Goal: Find specific page/section: Find specific page/section

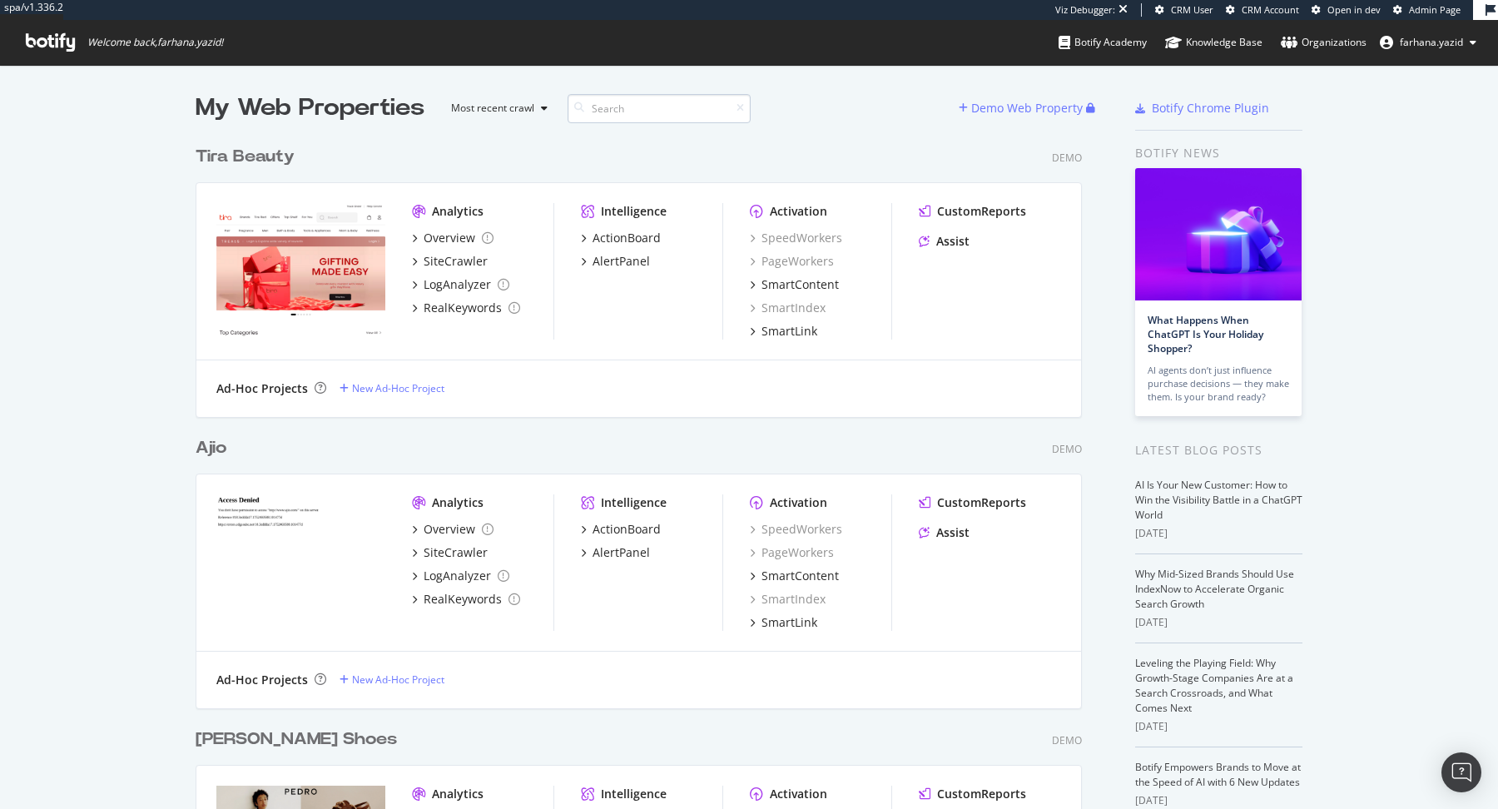
click at [643, 102] on input at bounding box center [659, 108] width 183 height 29
type input "Ajio"
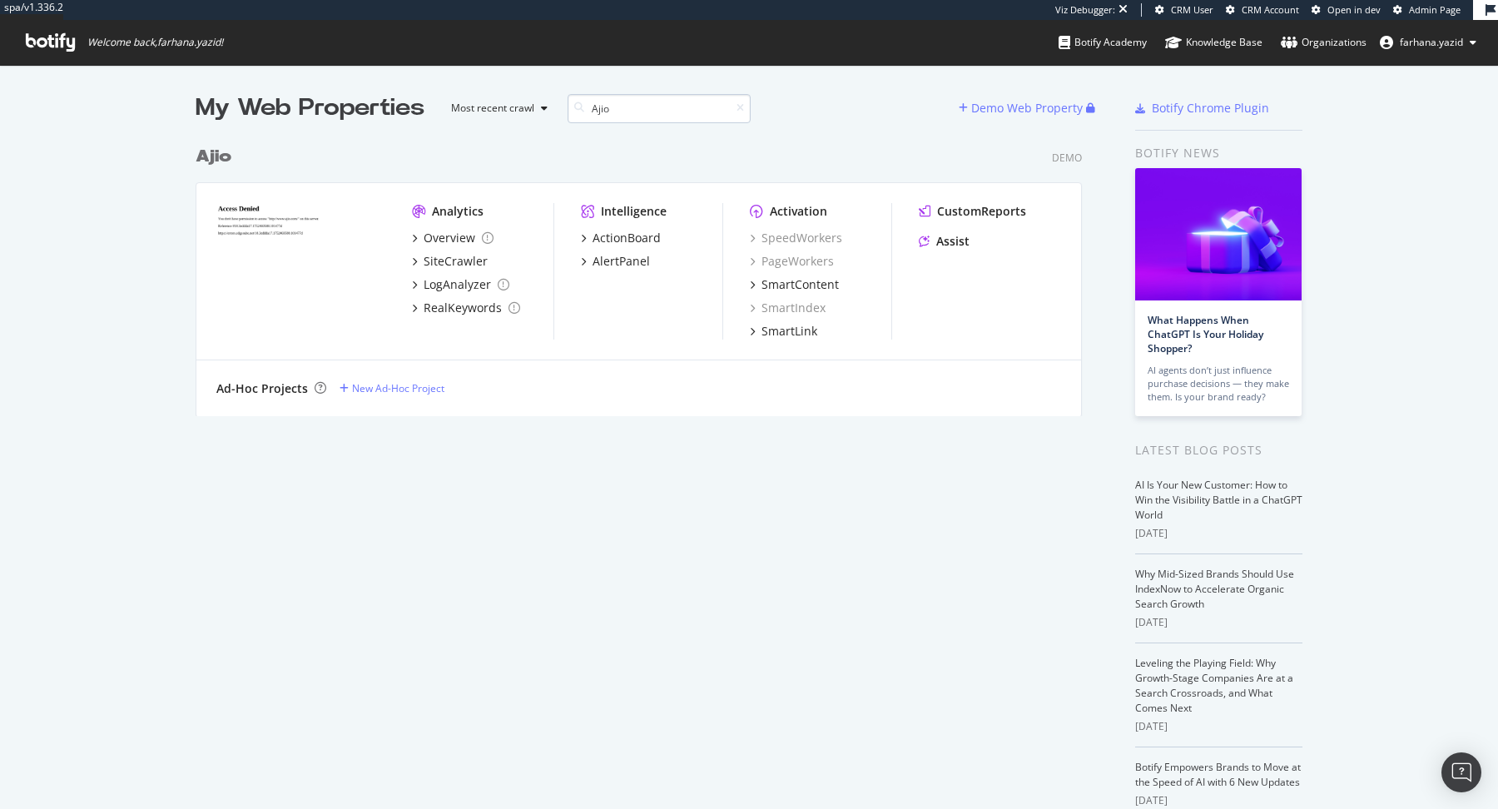
scroll to position [275, 883]
click at [1442, 6] on span "Admin Page" at bounding box center [1435, 9] width 52 height 12
